Goal: Task Accomplishment & Management: Manage account settings

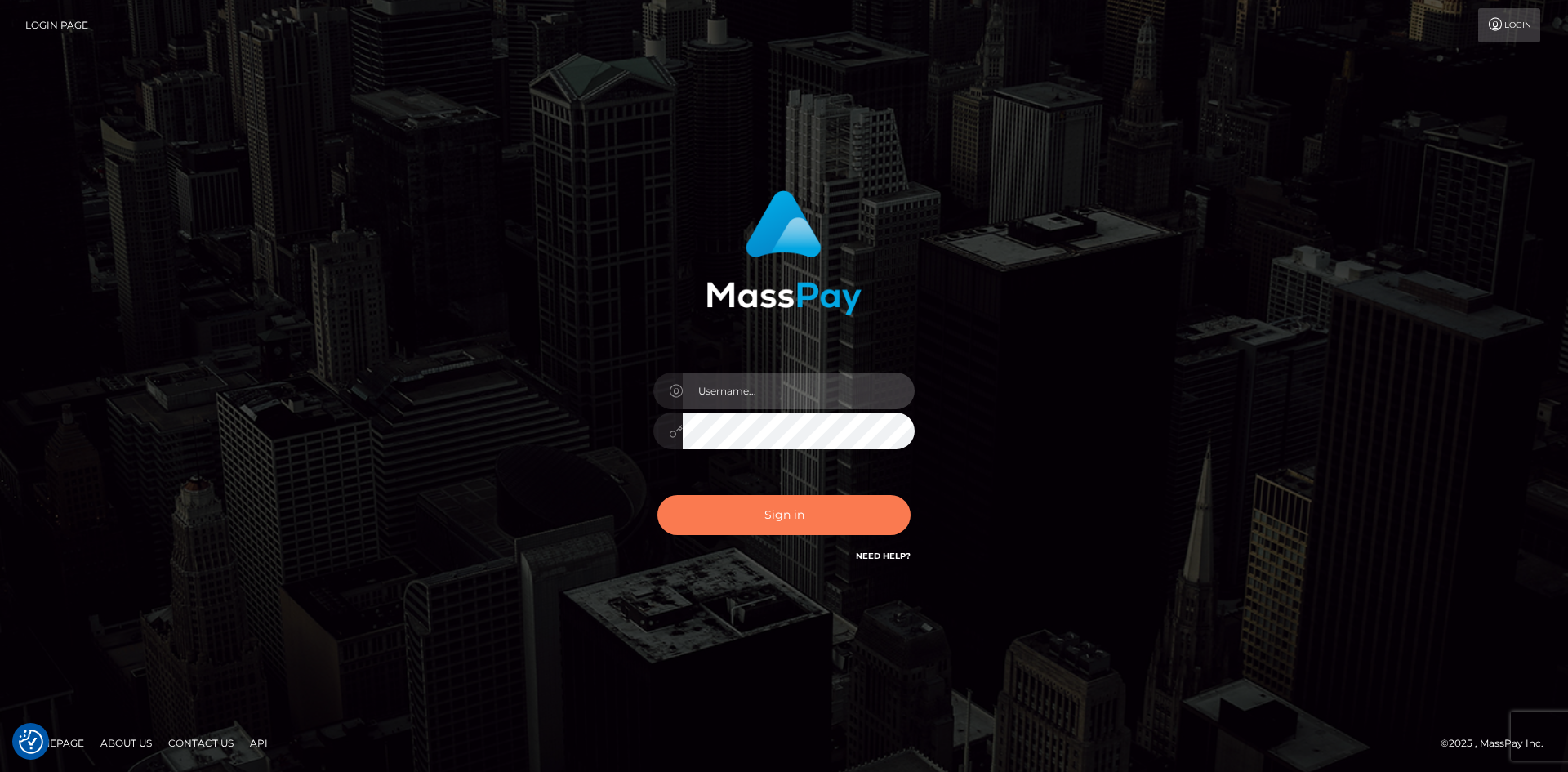
type input "knap.greatlife"
click at [801, 506] on button "Sign in" at bounding box center [784, 514] width 253 height 40
type input "knap.greatlife"
click at [798, 518] on button "Sign in" at bounding box center [784, 514] width 253 height 40
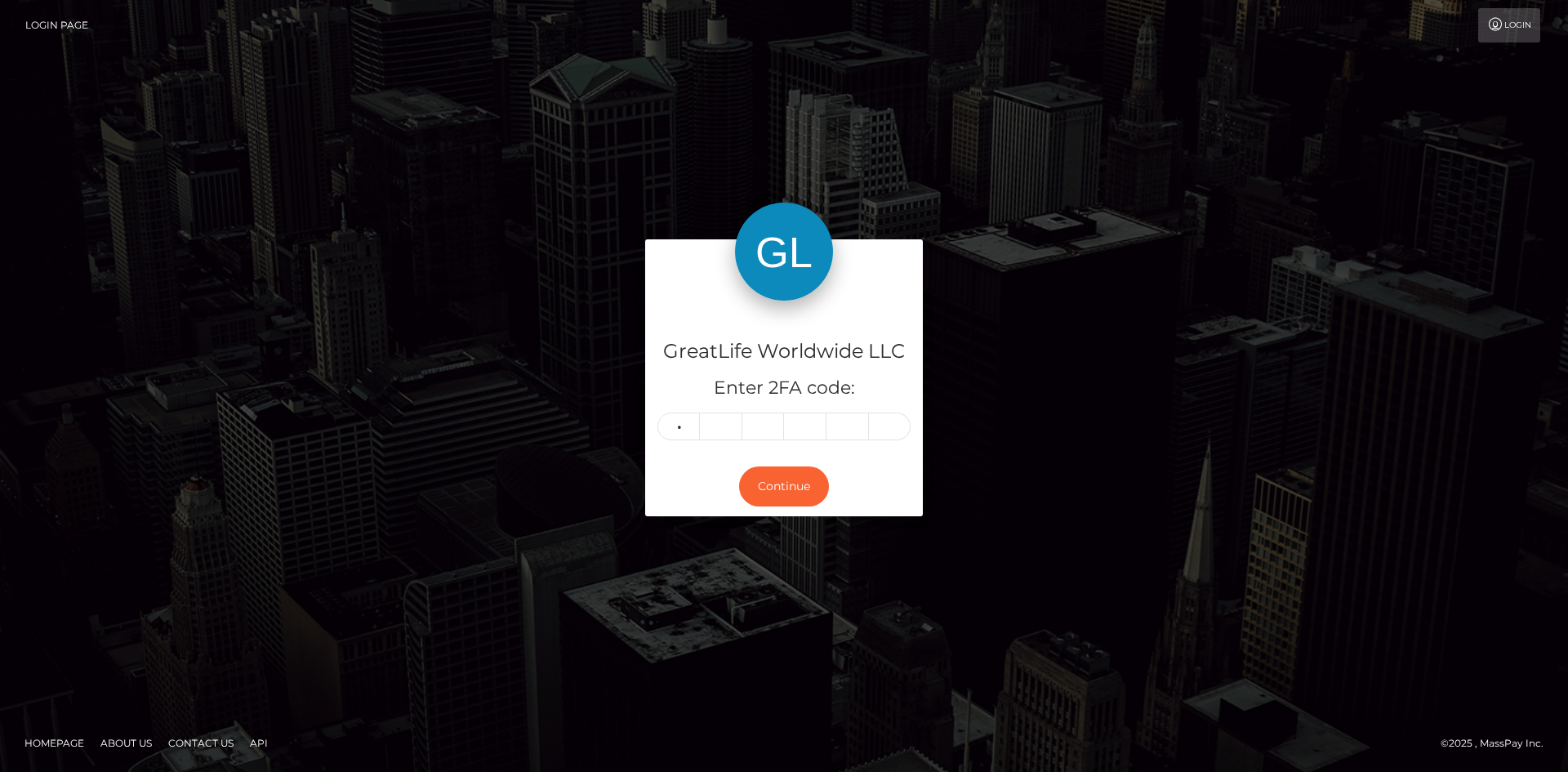
type input "9"
type input "6"
type input "1"
type input "7"
type input "5"
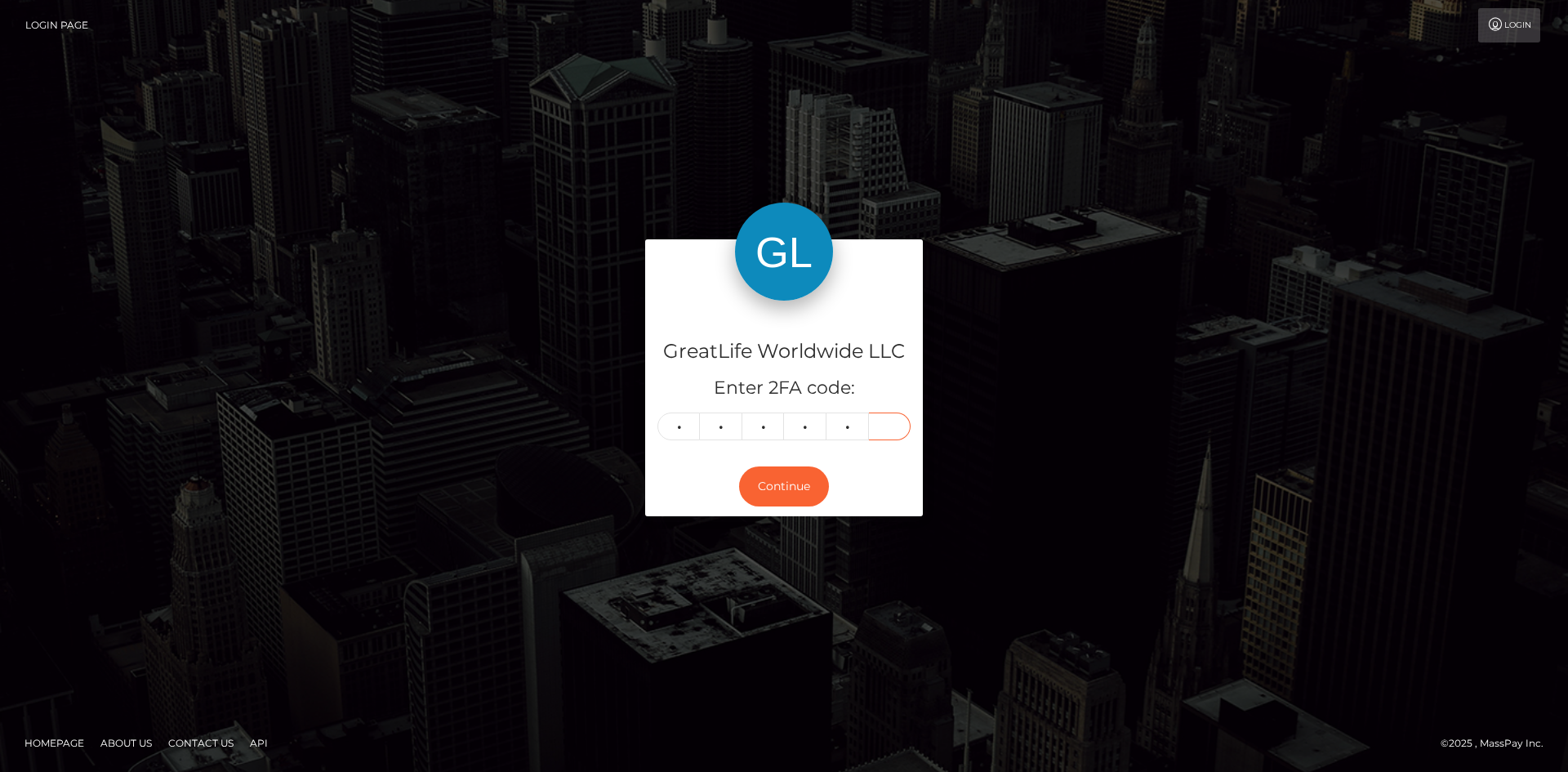
type input "4"
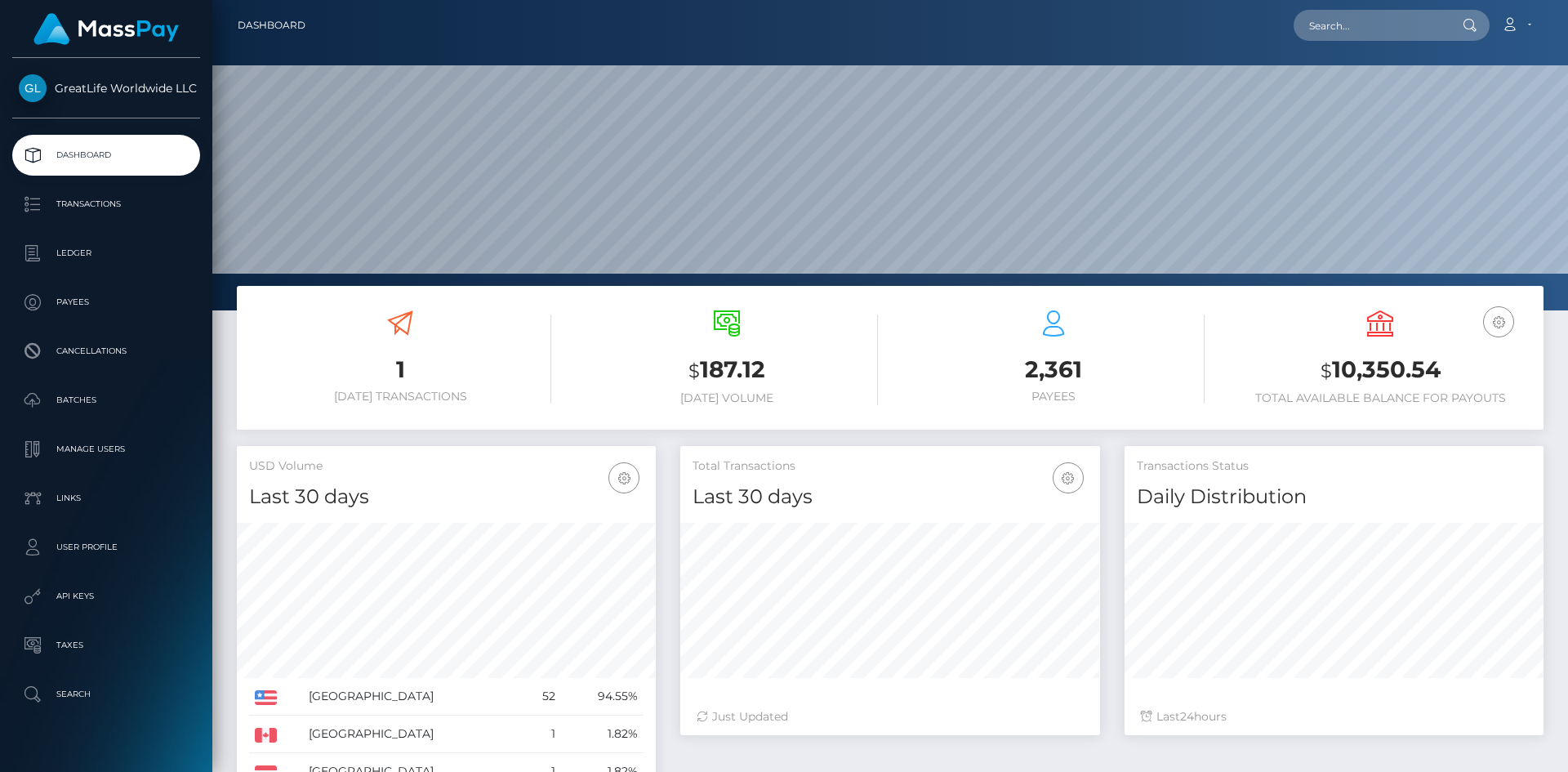
scroll to position [290, 420]
